Goal: Transaction & Acquisition: Purchase product/service

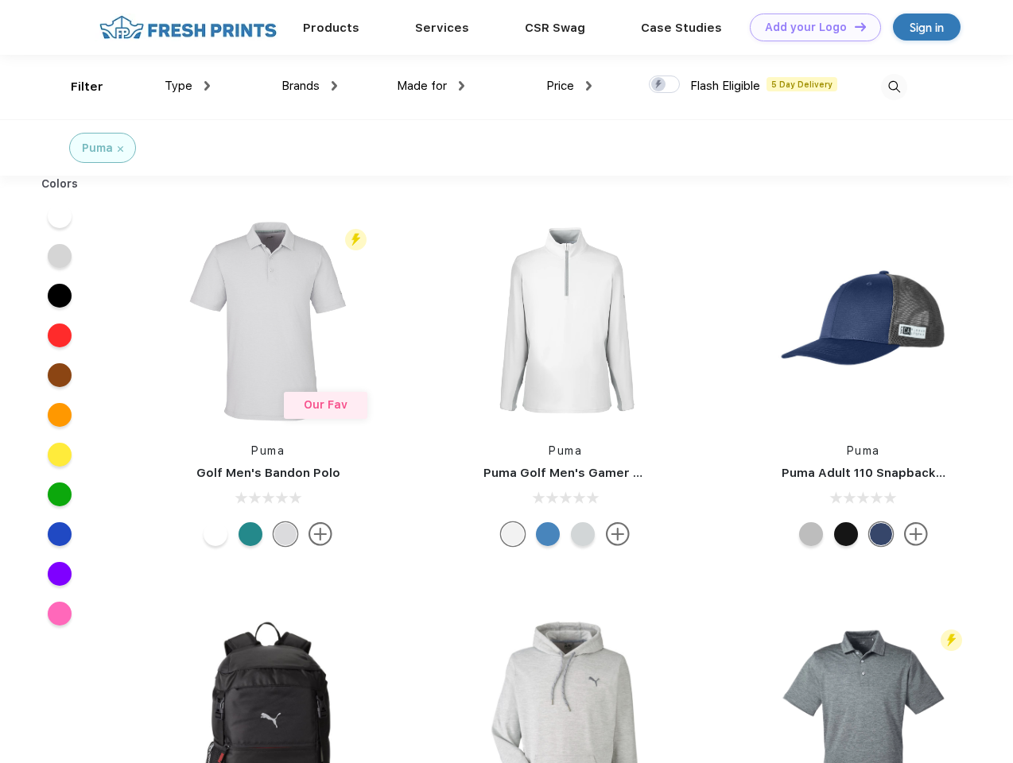
scroll to position [1, 0]
click at [810, 27] on link "Add your Logo Design Tool" at bounding box center [815, 28] width 131 height 28
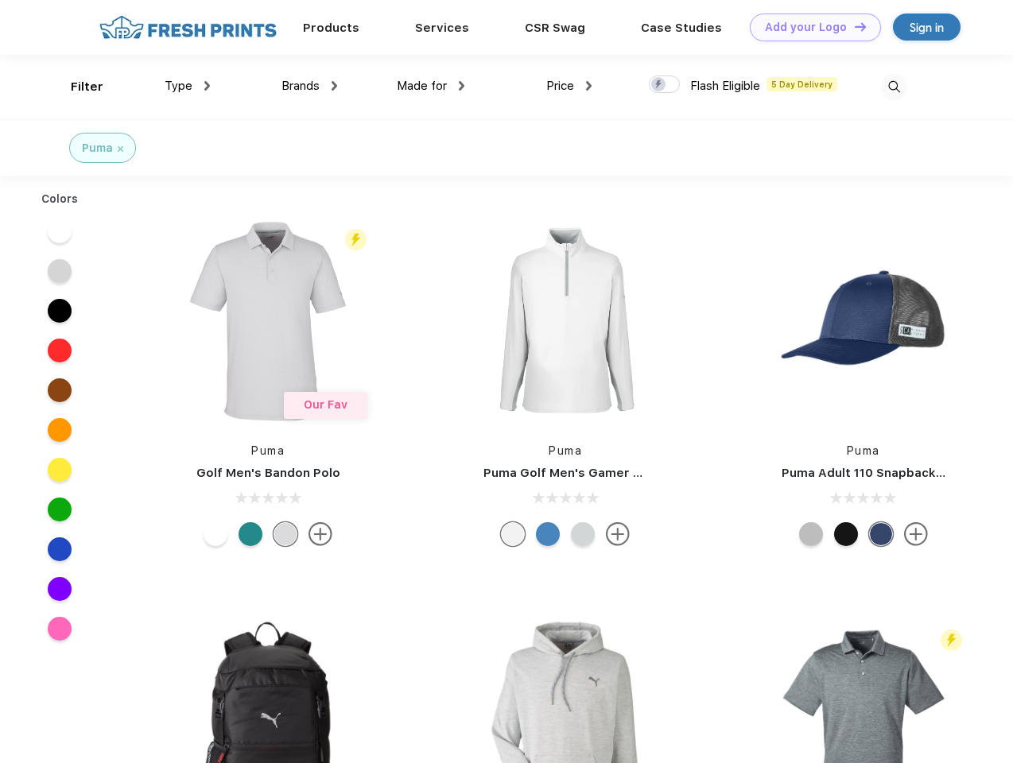
click at [0, 0] on div "Design Tool" at bounding box center [0, 0] width 0 height 0
click at [853, 26] on link "Add your Logo Design Tool" at bounding box center [815, 28] width 131 height 28
click at [76, 87] on div "Filter" at bounding box center [87, 87] width 33 height 18
click at [188, 86] on span "Type" at bounding box center [179, 86] width 28 height 14
click at [309, 86] on span "Brands" at bounding box center [301, 86] width 38 height 14
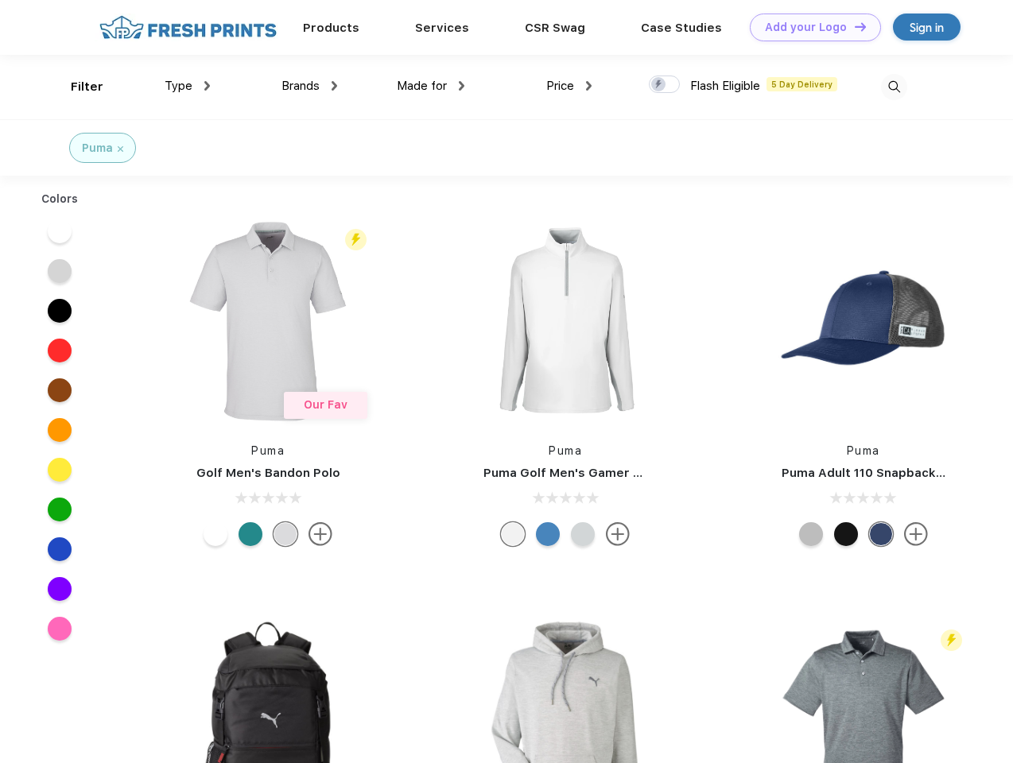
click at [431, 86] on span "Made for" at bounding box center [422, 86] width 50 height 14
click at [569, 86] on span "Price" at bounding box center [560, 86] width 28 height 14
click at [665, 85] on div at bounding box center [664, 84] width 31 height 17
click at [659, 85] on input "checkbox" at bounding box center [654, 80] width 10 height 10
click at [894, 87] on img at bounding box center [894, 87] width 26 height 26
